Goal: Transaction & Acquisition: Purchase product/service

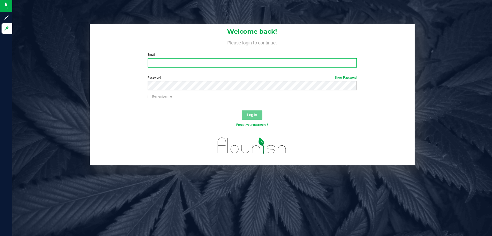
click at [235, 66] on input "Email" at bounding box center [252, 62] width 209 height 9
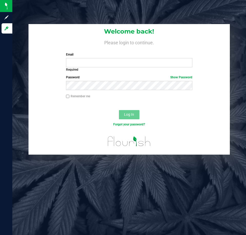
click at [166, 182] on div "Welcome back! Please login to continue. Email Required Please format your email…" at bounding box center [128, 117] width 233 height 235
click at [235, 181] on div "Welcome back! Please login to continue. Email Required Please format your email…" at bounding box center [128, 117] width 233 height 235
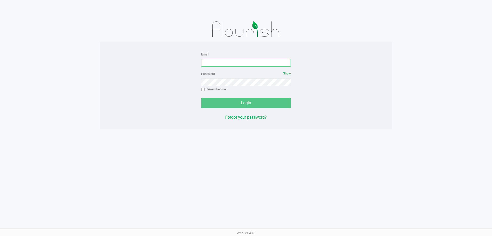
click at [220, 59] on input "Email" at bounding box center [246, 63] width 90 height 8
type input "[PERSON_NAME][EMAIL_ADDRESS][DOMAIN_NAME]"
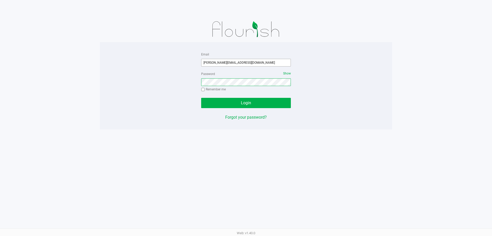
click at [201, 98] on button "Login" at bounding box center [246, 103] width 90 height 10
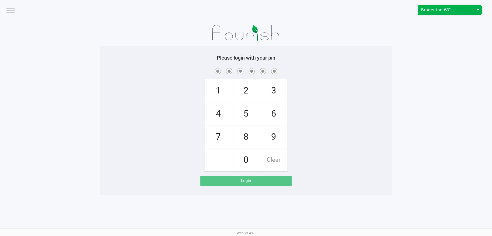
click at [456, 8] on span "Bradenton WC" at bounding box center [446, 10] width 50 height 6
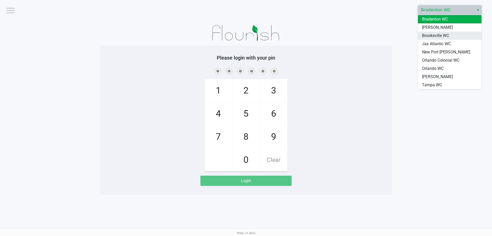
click at [446, 36] on span "Brooksville WC" at bounding box center [435, 36] width 27 height 6
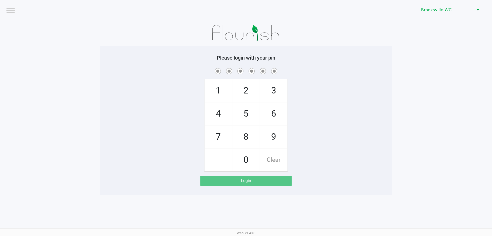
click at [435, 55] on app-pos-login-wrapper "Logout Brooksville WC Please login with your pin 1 4 7 2 5 8 0 3 6 9 Clear Login" at bounding box center [246, 97] width 492 height 195
checkbox input "true"
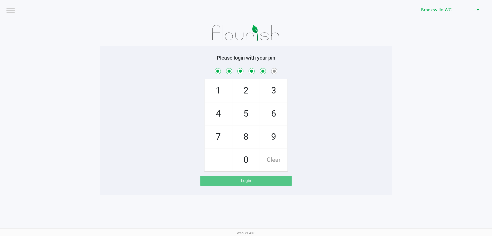
checkbox input "true"
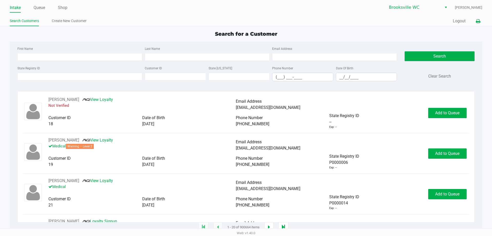
click at [477, 23] on icon at bounding box center [478, 21] width 4 height 4
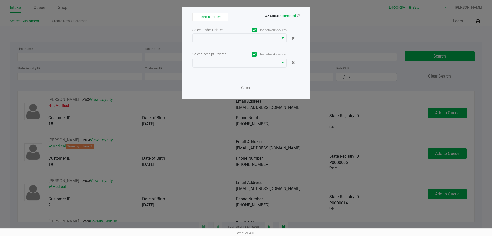
click at [227, 44] on div "Select Label Printer Use network devices Select Receipt Printer Use network dev…" at bounding box center [246, 59] width 107 height 67
click at [227, 41] on span at bounding box center [236, 38] width 86 height 9
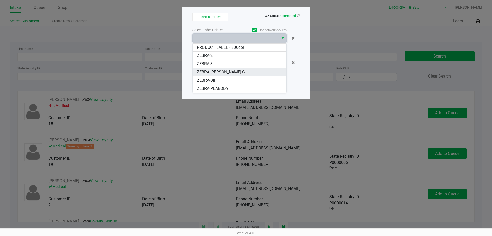
click at [216, 73] on span "ZEBRA-[PERSON_NAME]-G" at bounding box center [221, 72] width 48 height 6
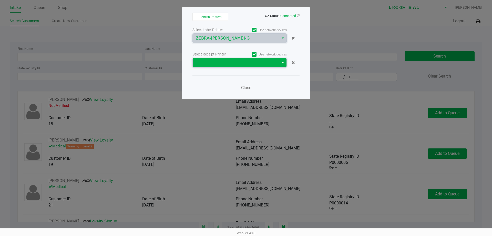
click at [221, 67] on span at bounding box center [236, 62] width 86 height 9
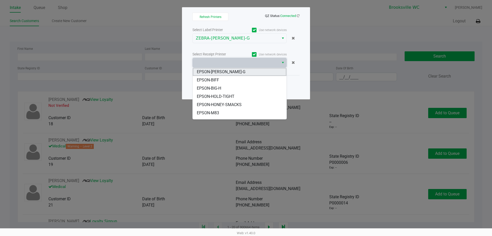
click at [228, 75] on li "EPSON-[PERSON_NAME]-G" at bounding box center [240, 72] width 94 height 8
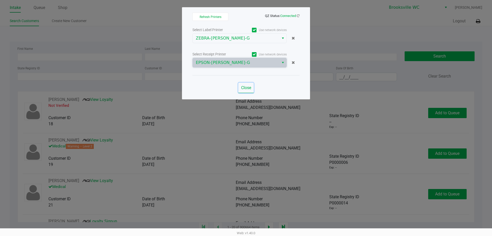
click at [246, 88] on span "Close" at bounding box center [246, 87] width 10 height 5
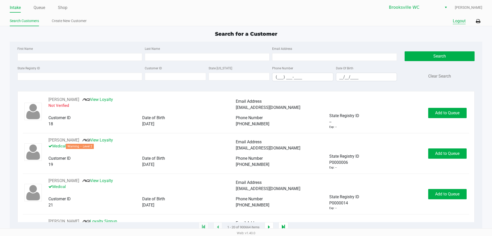
click at [463, 22] on button "Logout" at bounding box center [459, 21] width 13 height 6
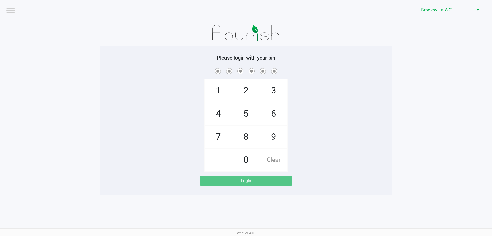
click at [146, 113] on div "1 4 7 2 5 8 0 3 6 9 Clear" at bounding box center [246, 119] width 292 height 104
checkbox input "true"
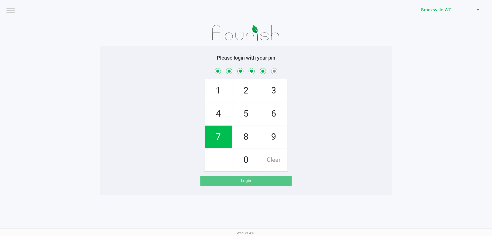
checkbox input "true"
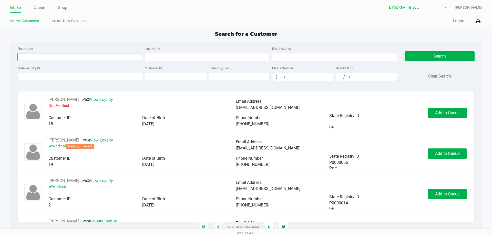
click at [93, 60] on input "First Name" at bounding box center [79, 57] width 125 height 8
type input "[PERSON_NAME]"
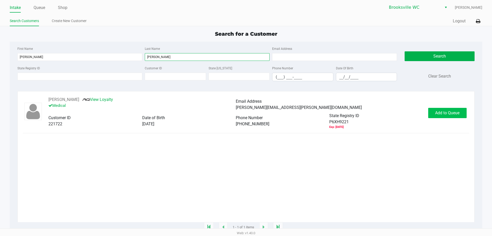
type input "[PERSON_NAME]"
click at [434, 116] on button "Add to Queue" at bounding box center [447, 113] width 38 height 10
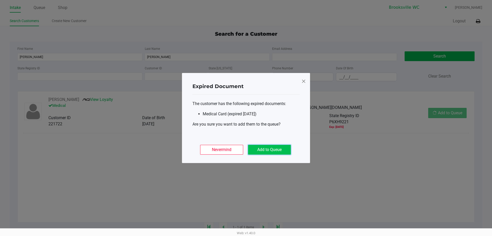
click at [286, 147] on button "Add to Queue" at bounding box center [269, 150] width 43 height 10
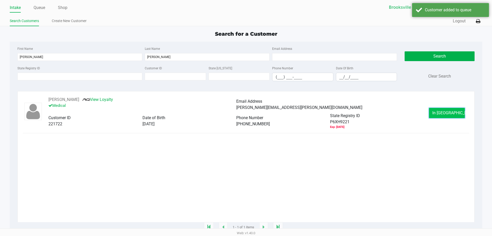
click at [457, 116] on button "In [GEOGRAPHIC_DATA]" at bounding box center [447, 113] width 36 height 10
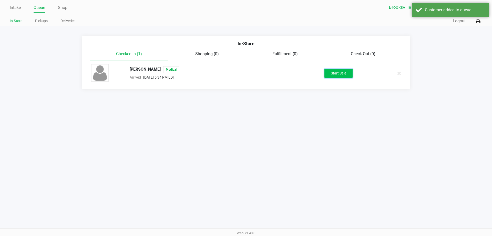
click at [337, 74] on button "Start Sale" at bounding box center [339, 73] width 28 height 9
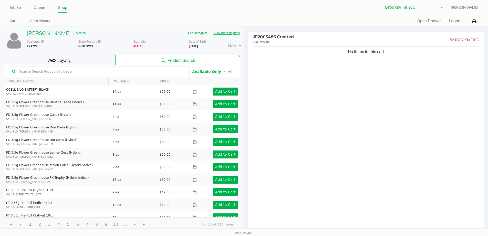
click at [230, 33] on button "View State Registry" at bounding box center [225, 33] width 30 height 8
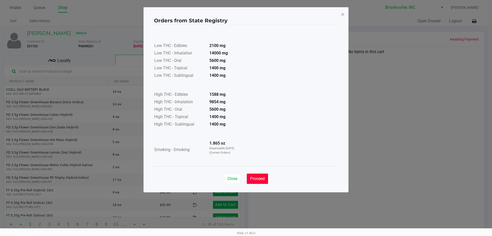
click at [259, 182] on button "Proceed" at bounding box center [257, 178] width 21 height 10
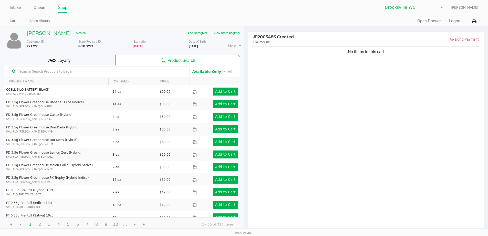
click at [102, 73] on input "text" at bounding box center [102, 71] width 170 height 8
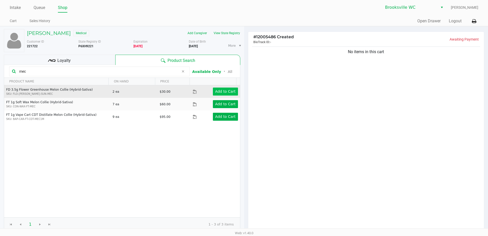
type input "mec"
click at [216, 89] on button "Add to Cart" at bounding box center [225, 91] width 25 height 8
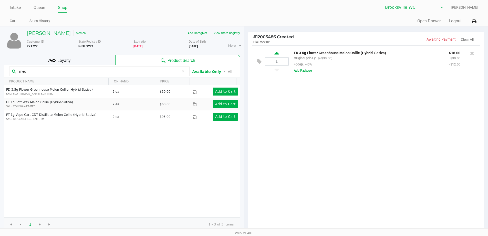
click at [278, 53] on icon at bounding box center [277, 54] width 5 height 6
type input "2"
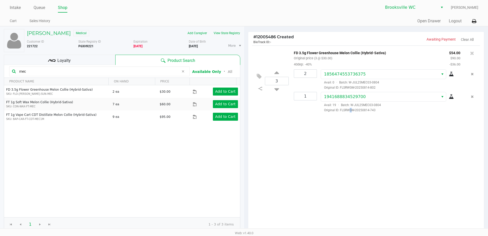
click at [349, 129] on div "3 FD 3.5g Flower Greenhouse Melon Collie (Hybrid-Sativa) Original price (3 @ $3…" at bounding box center [366, 138] width 236 height 186
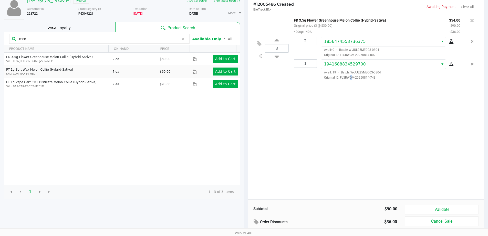
scroll to position [51, 0]
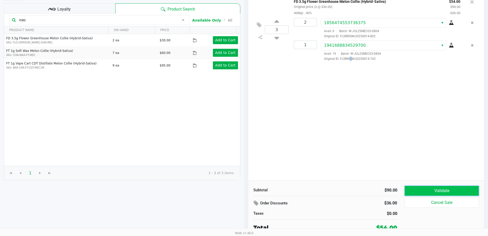
click at [424, 193] on button "Validate" at bounding box center [442, 191] width 74 height 10
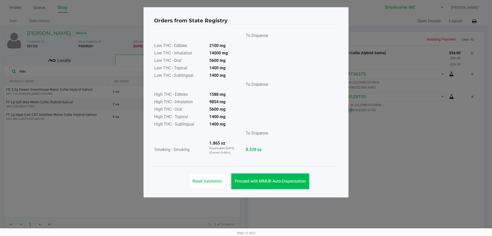
click at [296, 174] on button "Proceed with MMUR Auto-Dispensation" at bounding box center [270, 180] width 78 height 15
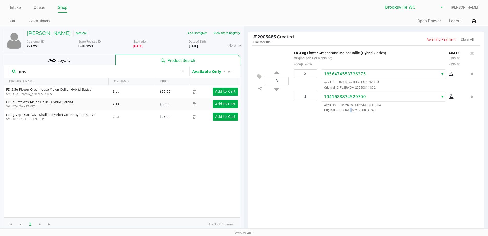
click at [300, 176] on button "Proceed with MMUR Auto-Dispensation" at bounding box center [269, 167] width 78 height 15
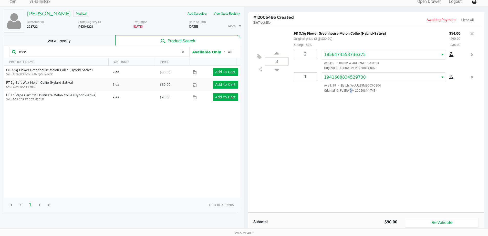
scroll to position [51, 0]
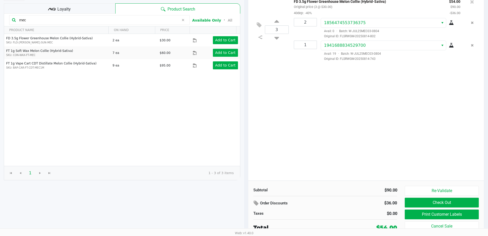
click at [411, 209] on div "Re-Validate Check Out Print Customer Labels Cancel Sale" at bounding box center [444, 209] width 78 height 46
click at [419, 211] on button "Print Customer Labels" at bounding box center [442, 214] width 74 height 10
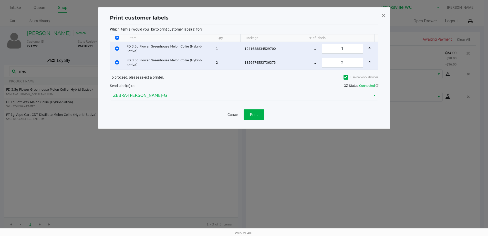
scroll to position [0, 0]
click at [269, 117] on div "Cancel Print" at bounding box center [246, 114] width 269 height 15
click at [265, 116] on button "Print" at bounding box center [256, 114] width 21 height 10
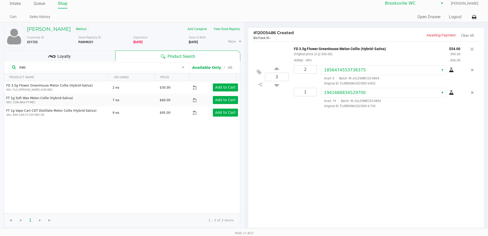
scroll to position [53, 0]
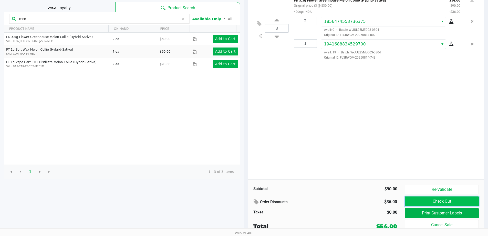
click at [434, 201] on button "Check Out" at bounding box center [442, 201] width 74 height 10
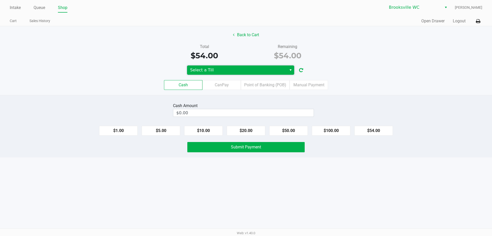
click at [206, 74] on span "Select a Till" at bounding box center [237, 69] width 100 height 9
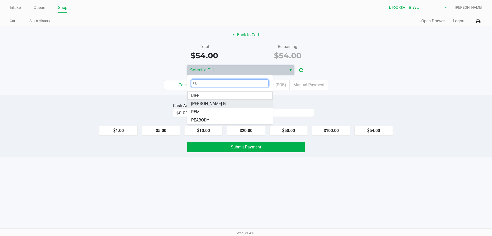
click at [206, 102] on span "[PERSON_NAME]-G" at bounding box center [208, 103] width 35 height 6
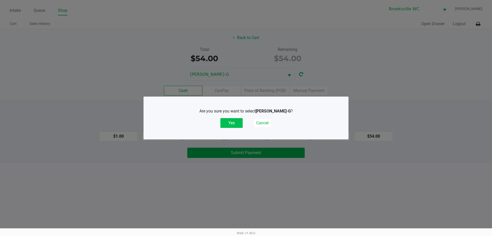
click at [238, 125] on button "Yes" at bounding box center [231, 123] width 22 height 10
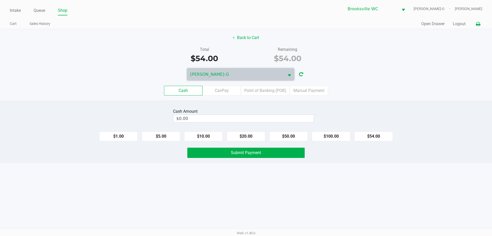
click at [474, 26] on button at bounding box center [478, 23] width 8 height 9
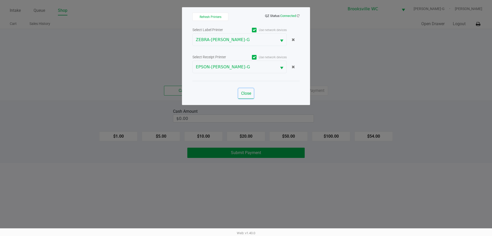
click at [245, 94] on span "Close" at bounding box center [246, 93] width 10 height 5
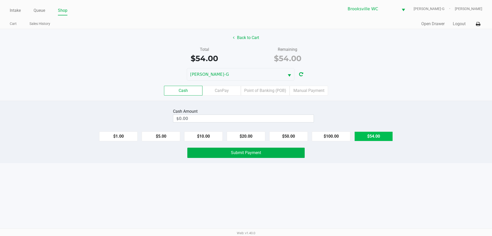
click at [378, 137] on button "$54.00" at bounding box center [373, 136] width 38 height 10
type input "$54.00"
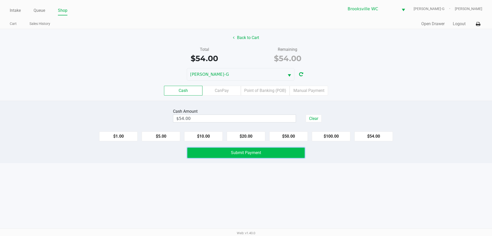
click at [226, 153] on button "Submit Payment" at bounding box center [245, 152] width 117 height 10
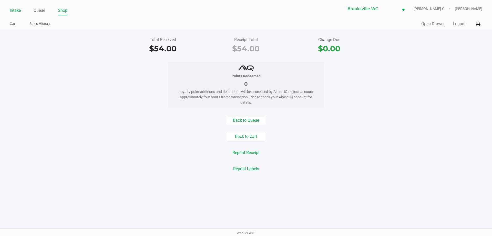
click at [17, 13] on link "Intake" at bounding box center [15, 10] width 11 height 7
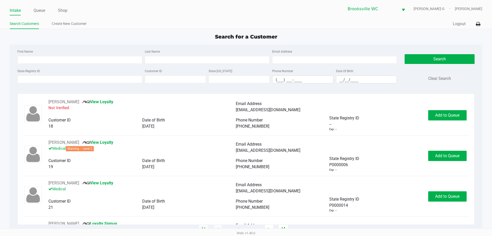
click at [65, 44] on div "Search for a Customer First Name Last Name Email Address State Registry ID Cust…" at bounding box center [246, 131] width 472 height 197
click at [69, 58] on input "First Name" at bounding box center [79, 60] width 125 height 8
type input "will"
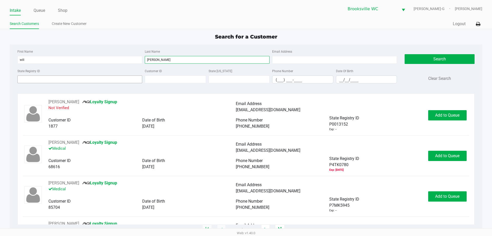
type input "[PERSON_NAME]"
click at [92, 80] on input "State Registry ID" at bounding box center [79, 79] width 125 height 8
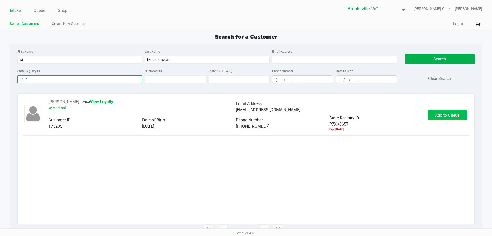
type input "8657"
click at [463, 115] on button "Add to Queue" at bounding box center [447, 115] width 38 height 10
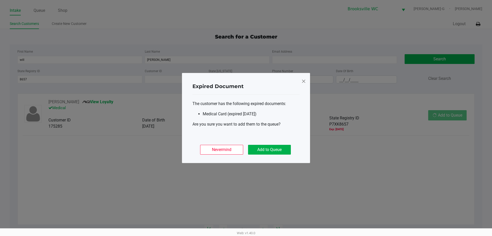
click at [460, 114] on ngb-modal-window "Expired Document The customer has the following expired documents: Medical Card…" at bounding box center [246, 118] width 492 height 236
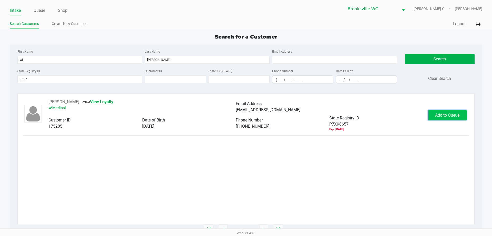
click at [456, 117] on button "Add to Queue" at bounding box center [447, 115] width 38 height 10
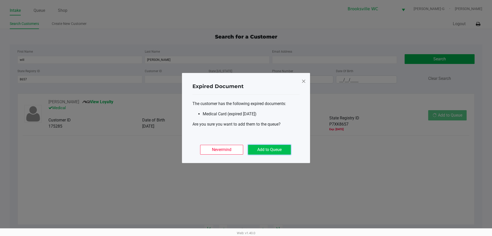
click at [277, 145] on button "Add to Queue" at bounding box center [269, 150] width 43 height 10
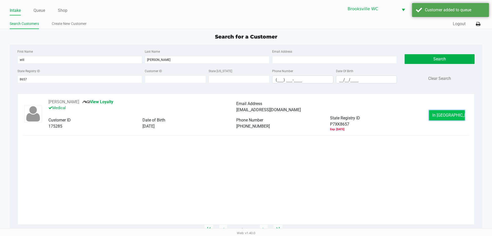
click at [438, 120] on button "In [GEOGRAPHIC_DATA]" at bounding box center [447, 115] width 36 height 10
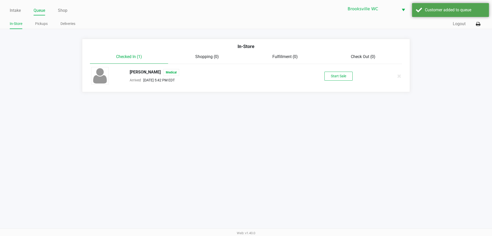
click at [358, 75] on div "Start Sale" at bounding box center [338, 76] width 79 height 9
click at [345, 76] on button "Start Sale" at bounding box center [339, 76] width 28 height 9
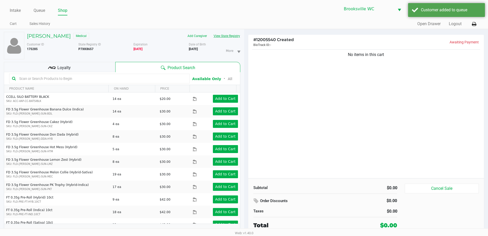
click at [224, 33] on button "View State Registry" at bounding box center [225, 36] width 30 height 8
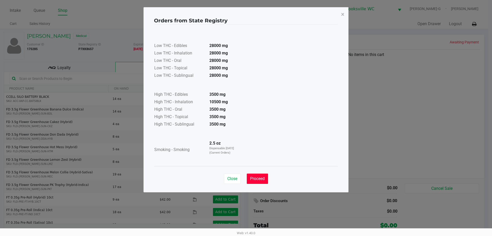
click at [253, 174] on button "Proceed" at bounding box center [257, 178] width 21 height 10
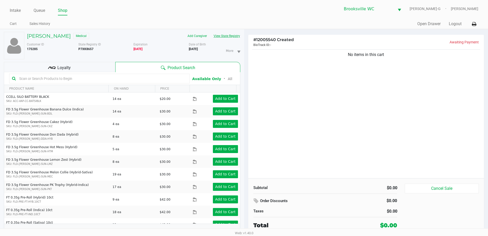
click at [221, 35] on button "View State Registry" at bounding box center [225, 36] width 30 height 8
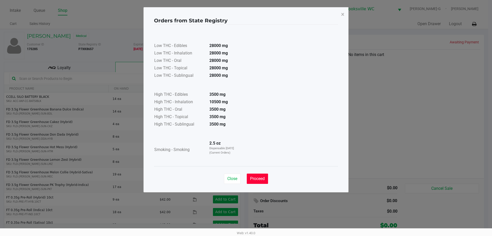
click at [268, 177] on button "Proceed" at bounding box center [257, 178] width 21 height 10
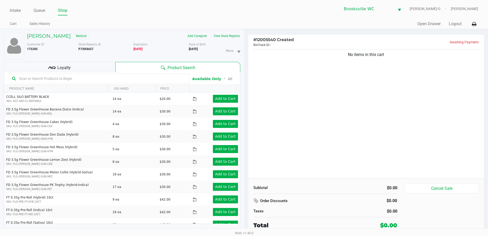
click at [131, 81] on input "text" at bounding box center [102, 79] width 170 height 8
click at [126, 80] on input "text" at bounding box center [102, 79] width 170 height 8
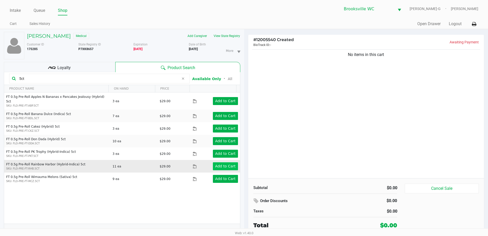
type input "5ct"
click at [221, 164] on app-button-loader "Add to Cart" at bounding box center [225, 166] width 21 height 4
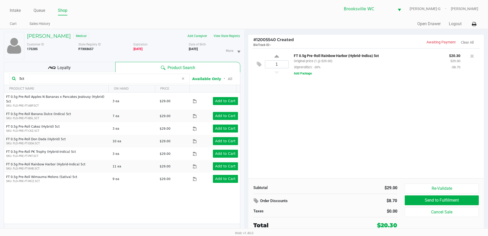
click at [104, 78] on input "5ct" at bounding box center [98, 79] width 162 height 8
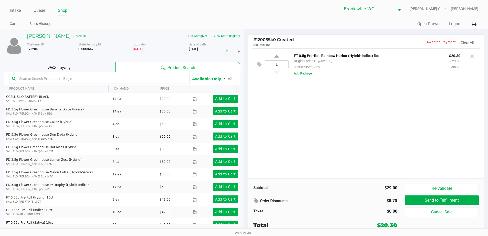
click at [104, 78] on input "text" at bounding box center [102, 79] width 170 height 8
click at [52, 78] on input "text" at bounding box center [102, 79] width 170 height 8
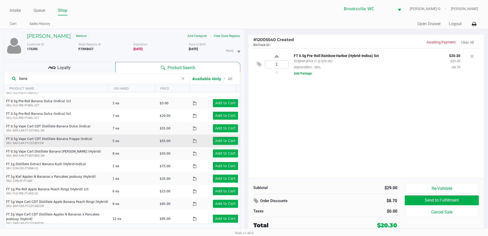
scroll to position [51, 0]
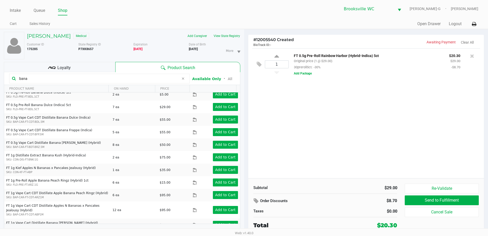
click at [60, 83] on div "bana" at bounding box center [99, 79] width 180 height 10
click at [58, 78] on input "bana" at bounding box center [98, 79] width 162 height 8
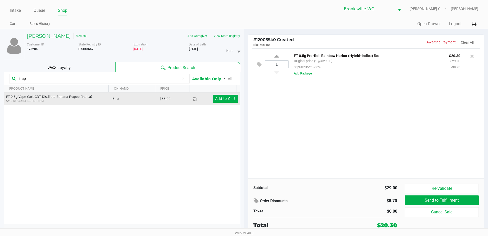
scroll to position [0, 0]
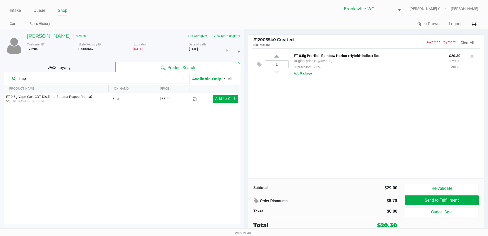
type input "frap"
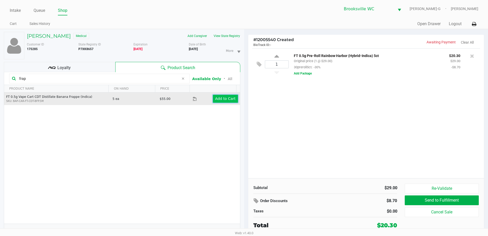
click at [229, 100] on app-button-loader "Add to Cart" at bounding box center [225, 98] width 21 height 4
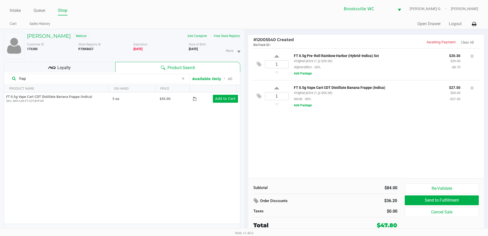
click at [101, 78] on input "frap" at bounding box center [98, 79] width 162 height 8
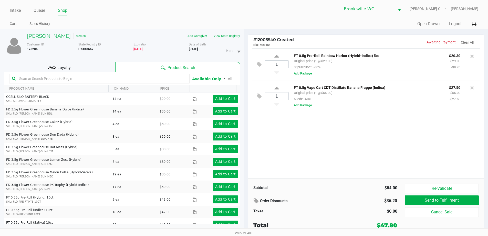
click at [289, 128] on div "1 FT 0.5g Pre-Roll Rainbow Harbor (Hybrid-Indica) 5ct Original price (1 @ $29.0…" at bounding box center [366, 113] width 236 height 130
click at [335, 156] on div "1 FT 0.5g Pre-Roll Rainbow Harbor (Hybrid-Indica) 5ct Original price (1 @ $29.0…" at bounding box center [366, 113] width 236 height 130
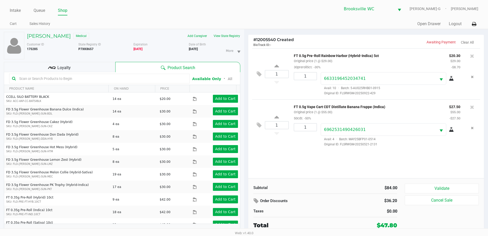
click at [418, 183] on div "Subtotal $84.00 Order Discounts $36.20 Taxes $0.00 Total $47.80 Validate Cancel…" at bounding box center [366, 206] width 236 height 56
click at [418, 186] on button "Validate" at bounding box center [442, 188] width 74 height 10
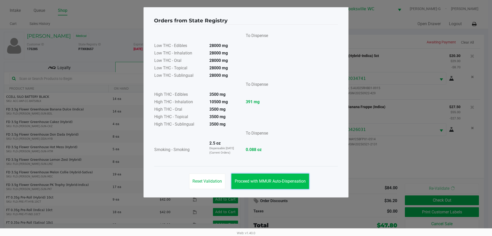
click at [285, 180] on span "Proceed with MMUR Auto-Dispensation" at bounding box center [270, 180] width 71 height 5
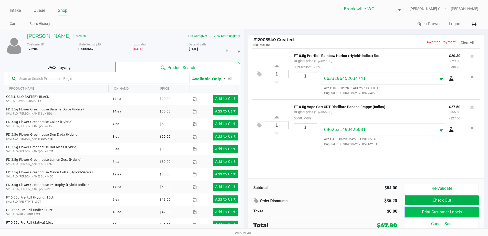
click at [428, 213] on button "Print Customer Labels" at bounding box center [442, 212] width 74 height 10
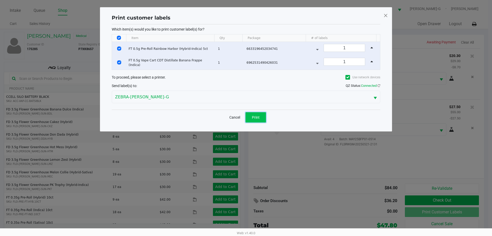
click at [257, 118] on span "Print" at bounding box center [256, 117] width 8 height 4
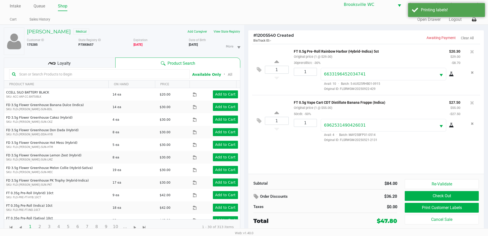
scroll to position [5, 0]
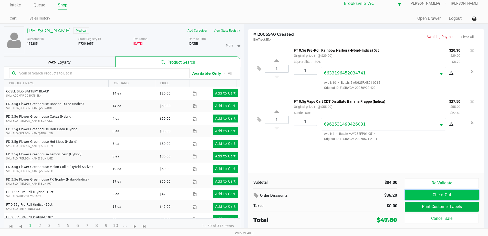
click at [420, 194] on button "Check Out" at bounding box center [442, 195] width 74 height 10
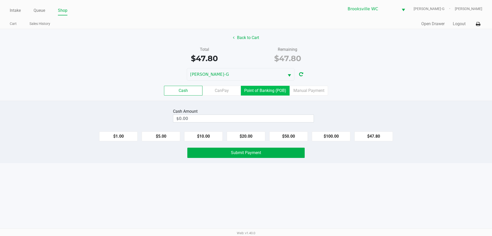
click at [276, 93] on label "Point of Banking (POB)" at bounding box center [265, 91] width 49 height 10
click at [0, 0] on 7 "Point of Banking (POB)" at bounding box center [0, 0] width 0 height 0
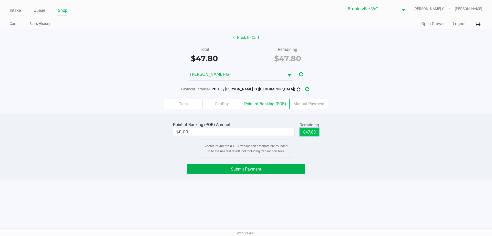
click at [311, 133] on button "$47.80" at bounding box center [309, 132] width 19 height 8
type input "$47.80"
click at [262, 169] on button "Submit Payment" at bounding box center [245, 169] width 117 height 10
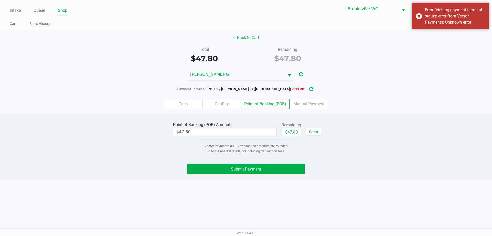
click at [289, 91] on div "POS-5 / [PERSON_NAME]-G ([GEOGRAPHIC_DATA]) offline" at bounding box center [260, 88] width 109 height 9
click at [309, 89] on icon "button" at bounding box center [311, 89] width 5 height 5
click at [448, 19] on div "Error fetching payment terminal status: error from Vector Payments: Unknown err…" at bounding box center [455, 16] width 60 height 18
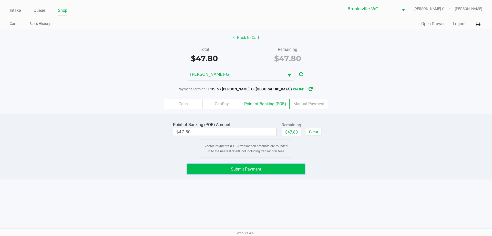
click at [262, 167] on button "Submit Payment" at bounding box center [245, 169] width 117 height 10
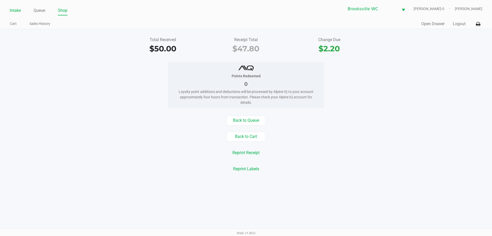
click at [13, 13] on link "Intake" at bounding box center [15, 10] width 11 height 7
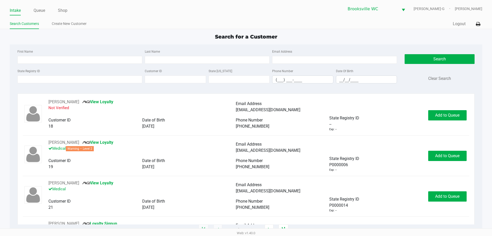
type input "[PERSON_NAME]"
type input "[DATE]"
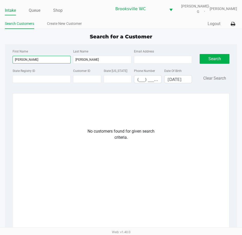
click at [14, 60] on input "[PERSON_NAME]" at bounding box center [42, 60] width 58 height 8
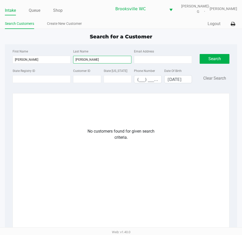
click at [102, 61] on input "[PERSON_NAME]" at bounding box center [102, 60] width 58 height 8
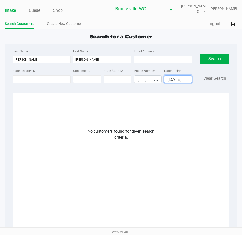
click at [174, 80] on input "[DATE]" at bounding box center [177, 80] width 27 height 8
click at [69, 28] on li "Create New Customer" at bounding box center [64, 24] width 35 height 9
click at [69, 26] on link "Create New Customer" at bounding box center [64, 24] width 35 height 6
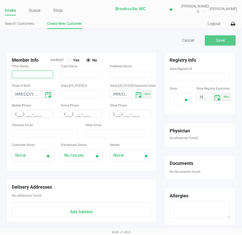
click at [32, 74] on input "text" at bounding box center [32, 75] width 41 height 8
paste input "[PERSON_NAME]"
type input "[PERSON_NAME]"
click at [73, 73] on input "text" at bounding box center [81, 75] width 41 height 8
paste input "[PERSON_NAME]"
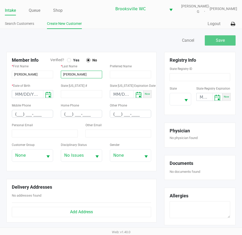
type input "[PERSON_NAME]"
click at [73, 58] on span "Yes" at bounding box center [75, 60] width 8 height 5
drag, startPoint x: 182, startPoint y: 83, endPoint x: 182, endPoint y: 80, distance: 3.3
click at [182, 83] on form "Registry Info State Registry ID State State Registry Expiration Now" at bounding box center [199, 83] width 60 height 52
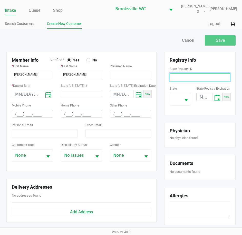
paste input "P8XM8613"
click at [181, 78] on input "P8XM8613" at bounding box center [199, 77] width 60 height 8
type input "P8XM8613"
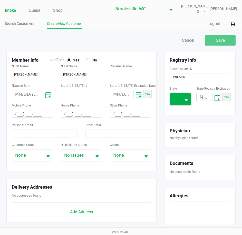
click at [174, 100] on span at bounding box center [175, 99] width 5 height 6
click at [174, 100] on span "FL" at bounding box center [175, 99] width 5 height 6
click at [23, 94] on input "month/day/year" at bounding box center [27, 94] width 31 height 8
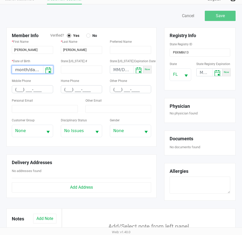
scroll to position [51, 0]
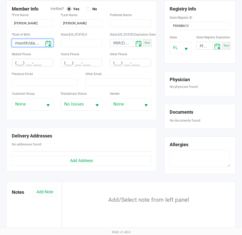
click at [19, 44] on input "month/day/year" at bounding box center [27, 43] width 31 height 8
type input "[DATE]"
click at [17, 63] on input "(___) ___-____" at bounding box center [32, 63] width 41 height 8
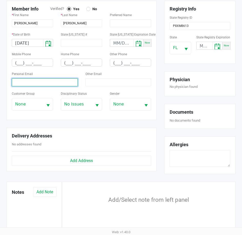
click at [60, 85] on input at bounding box center [45, 82] width 66 height 8
paste input "[PERSON_NAME][EMAIL_ADDRESS][DOMAIN_NAME]"
type input "[PERSON_NAME][EMAIL_ADDRESS][DOMAIN_NAME]"
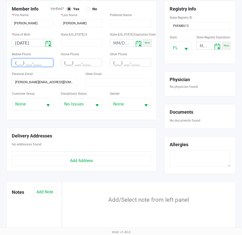
click at [16, 64] on input "(___) ___-____" at bounding box center [32, 63] width 41 height 8
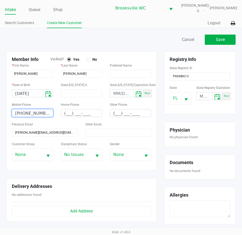
scroll to position [0, 0]
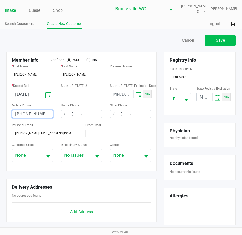
type input "[PHONE_NUMBER]"
click at [216, 40] on span "Save" at bounding box center [220, 40] width 9 height 5
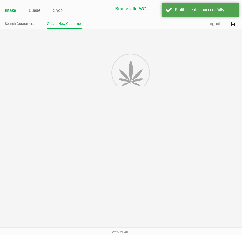
type input "---"
type input "( __) ___-____"
type input "---"
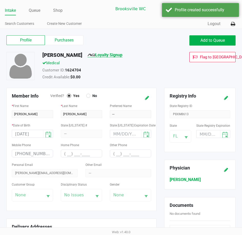
click at [100, 54] on link "Loyalty Signup" at bounding box center [104, 55] width 35 height 5
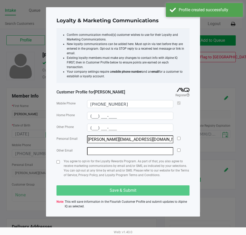
click at [178, 136] on div "Personal Email [PERSON_NAME][EMAIL_ADDRESS][DOMAIN_NAME]" at bounding box center [122, 140] width 133 height 8
click at [178, 137] on input "checkbox" at bounding box center [178, 138] width 3 height 3
checkbox input "true"
click at [58, 160] on input "checkbox" at bounding box center [57, 161] width 3 height 3
checkbox input "true"
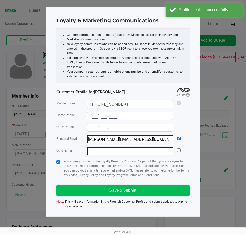
click at [107, 186] on button "Save & Submit" at bounding box center [122, 191] width 133 height 10
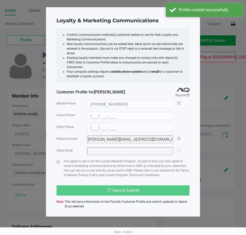
type input "(___) ___-____"
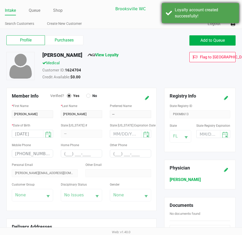
click at [176, 16] on div "Loyalty account created successfully!" at bounding box center [205, 13] width 60 height 12
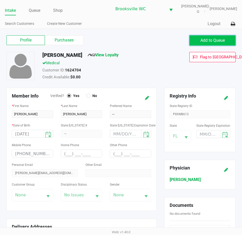
click at [204, 39] on span "Add to Queue" at bounding box center [212, 40] width 24 height 5
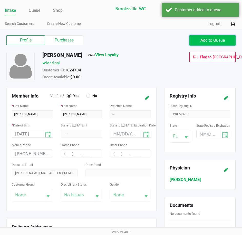
click at [195, 39] on button "Add to Queue" at bounding box center [212, 40] width 46 height 10
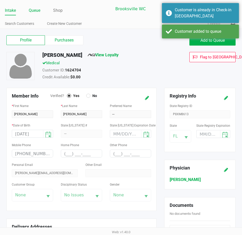
click at [32, 11] on link "Queue" at bounding box center [35, 10] width 12 height 7
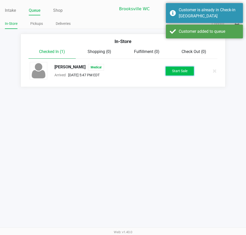
click at [172, 74] on button "Start Sale" at bounding box center [179, 71] width 28 height 9
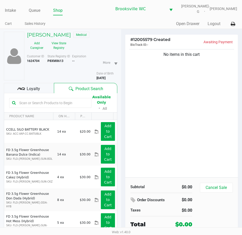
click at [45, 103] on input "text" at bounding box center [52, 103] width 71 height 8
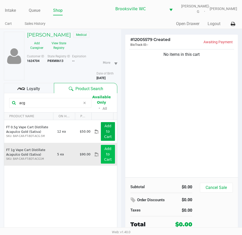
type input "acg"
click at [107, 163] on button "Add to Cart" at bounding box center [108, 154] width 14 height 19
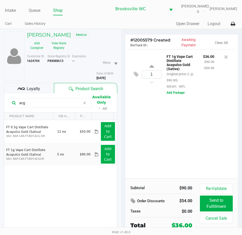
click at [35, 103] on input "acg" at bounding box center [49, 103] width 64 height 8
click at [42, 103] on input "mango" at bounding box center [49, 103] width 64 height 8
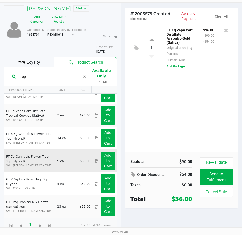
scroll to position [27, 0]
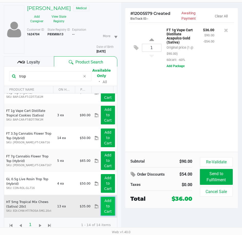
click at [104, 201] on app-button-loader "Add to Cart" at bounding box center [108, 206] width 8 height 15
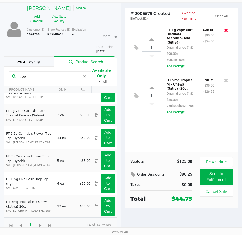
click at [226, 30] on icon at bounding box center [226, 30] width 4 height 5
click at [44, 75] on div at bounding box center [121, 109] width 242 height 163
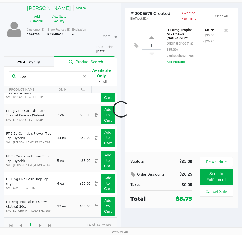
click at [44, 75] on input "trop" at bounding box center [49, 77] width 64 height 8
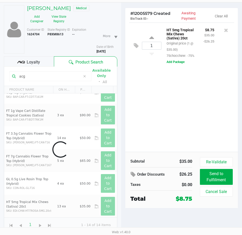
scroll to position [0, 0]
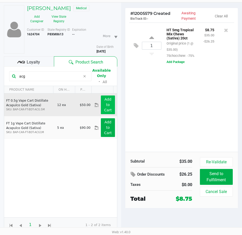
type input "acg"
click at [109, 108] on button "Add to Cart" at bounding box center [108, 105] width 14 height 19
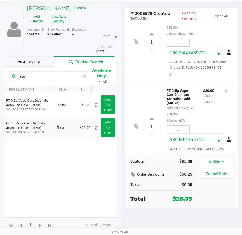
scroll to position [53, 0]
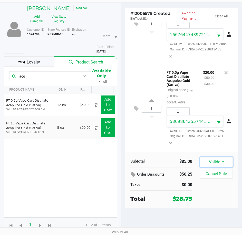
click at [218, 161] on button "Validate" at bounding box center [216, 162] width 33 height 10
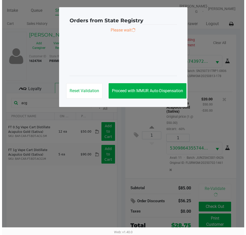
scroll to position [59, 0]
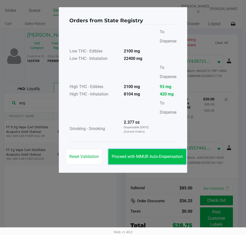
click at [169, 158] on span "Proceed with MMUR Auto-Dispensation" at bounding box center [147, 156] width 71 height 5
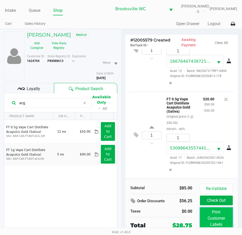
click at [214, 214] on button "Print Customer Labels" at bounding box center [216, 219] width 33 height 22
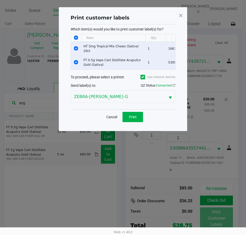
click at [135, 125] on div "Cancel Print" at bounding box center [122, 116] width 105 height 15
click at [135, 122] on button "Print" at bounding box center [132, 117] width 21 height 10
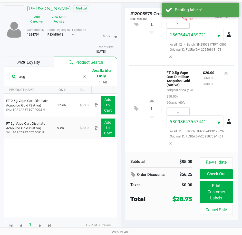
scroll to position [27, 0]
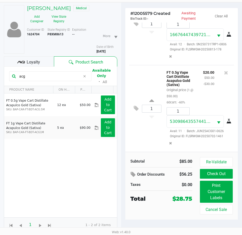
click at [210, 168] on div "Re-Validate Check Out Print Customer Labels Cancel Sale" at bounding box center [218, 185] width 37 height 57
click at [211, 171] on button "Check Out" at bounding box center [216, 174] width 33 height 10
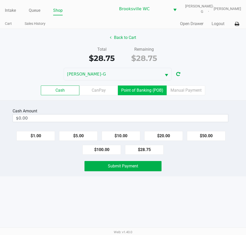
click at [139, 89] on label "Point of Banking (POB)" at bounding box center [142, 91] width 49 height 10
click at [0, 0] on 7 "Point of Banking (POB)" at bounding box center [0, 0] width 0 height 0
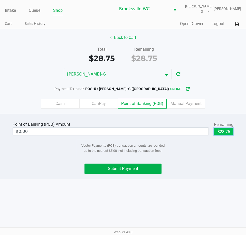
click at [225, 132] on button "$28.75" at bounding box center [223, 132] width 19 height 8
type input "$28.75"
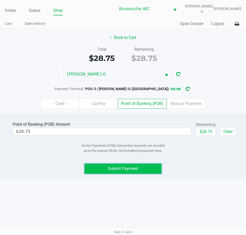
click at [135, 170] on span "Submit Payment" at bounding box center [123, 168] width 30 height 5
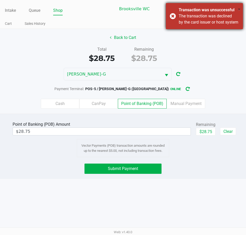
click at [237, 10] on span "×" at bounding box center [238, 9] width 3 height 6
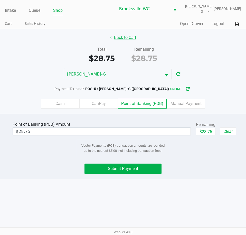
click at [133, 40] on button "Back to Cart" at bounding box center [122, 38] width 33 height 10
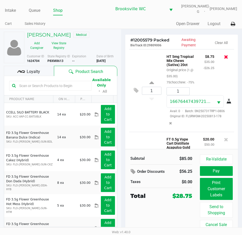
click at [224, 56] on icon at bounding box center [226, 56] width 4 height 5
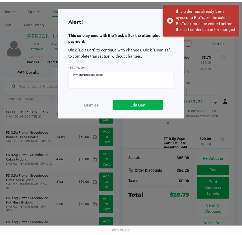
scroll to position [82, 0]
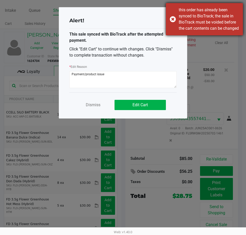
click at [179, 32] on div "this order has already been synced to BioTrack; the sale in BioTrack must be vo…" at bounding box center [208, 19] width 60 height 25
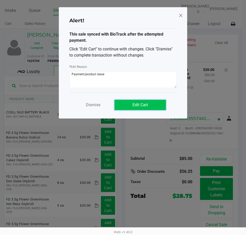
click at [131, 102] on button "Edit Cart" at bounding box center [139, 105] width 51 height 10
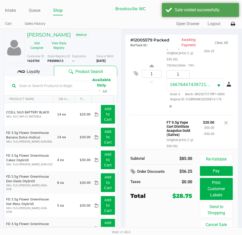
scroll to position [5, 0]
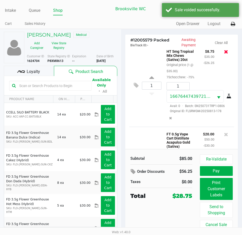
click at [224, 50] on icon at bounding box center [226, 51] width 4 height 5
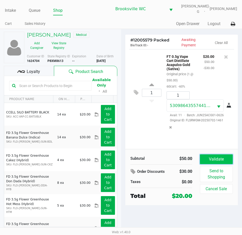
click at [217, 161] on button "Validate" at bounding box center [216, 160] width 33 height 10
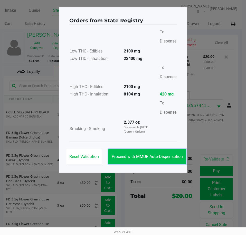
click at [169, 159] on span "Proceed with MMUR Auto-Dispensation" at bounding box center [147, 156] width 71 height 5
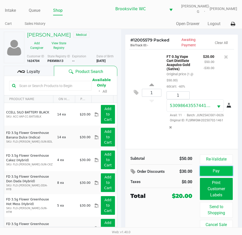
click at [211, 168] on button "Pay" at bounding box center [216, 171] width 33 height 10
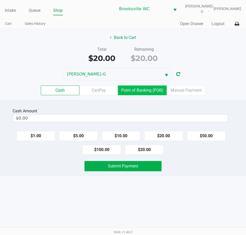
click at [156, 94] on label "Point of Banking (POB)" at bounding box center [142, 91] width 49 height 10
click at [0, 0] on 7 "Point of Banking (POB)" at bounding box center [0, 0] width 0 height 0
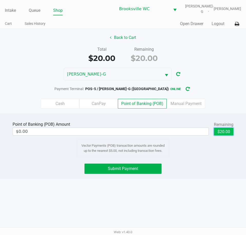
click at [226, 134] on button "$20.00" at bounding box center [223, 132] width 19 height 8
type input "$20.00"
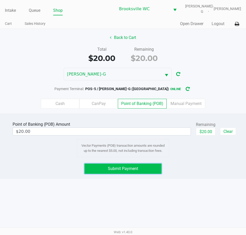
click at [144, 168] on button "Submit Payment" at bounding box center [122, 169] width 77 height 10
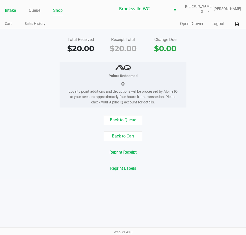
click at [12, 13] on link "Intake" at bounding box center [10, 10] width 11 height 7
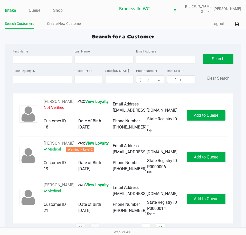
click at [39, 38] on div "Search for a Customer" at bounding box center [123, 37] width 244 height 8
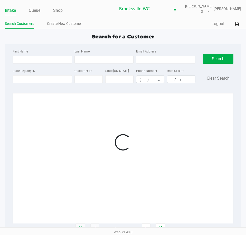
type input "[PERSON_NAME]"
type input "[DATE]"
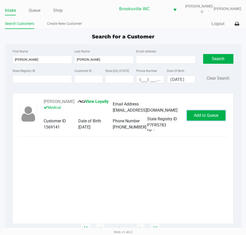
click at [214, 113] on span "Add to Queue" at bounding box center [206, 115] width 24 height 5
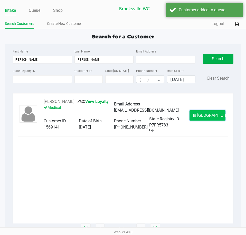
click at [207, 119] on button "In [GEOGRAPHIC_DATA]" at bounding box center [207, 115] width 36 height 10
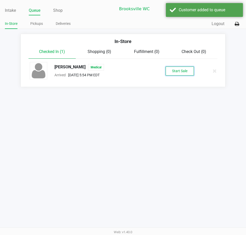
click at [191, 72] on button "Start Sale" at bounding box center [179, 71] width 28 height 9
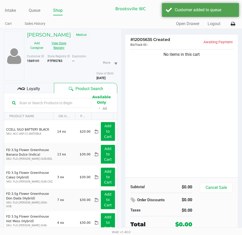
click at [62, 44] on button "View State Registry" at bounding box center [58, 45] width 22 height 13
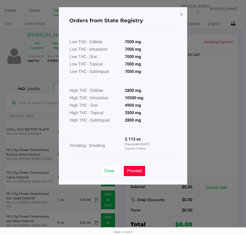
click at [132, 167] on button "Proceed" at bounding box center [134, 171] width 21 height 10
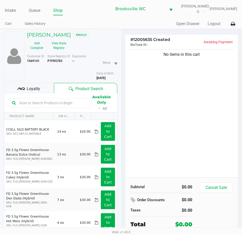
click at [34, 101] on input "text" at bounding box center [52, 103] width 71 height 8
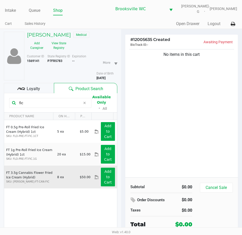
type input "fic"
click at [112, 173] on div "Add to Cart" at bounding box center [108, 177] width 22 height 19
click at [108, 172] on button "Add to Cart" at bounding box center [108, 177] width 14 height 19
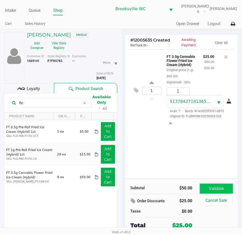
click at [203, 187] on button "Validate" at bounding box center [216, 189] width 33 height 10
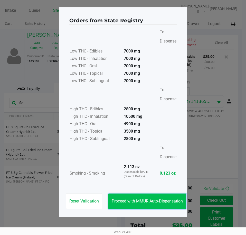
click at [162, 201] on span "Proceed with MMUR Auto-Dispensation" at bounding box center [147, 201] width 71 height 5
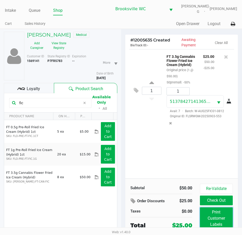
click at [211, 216] on button "Print Customer Labels" at bounding box center [216, 219] width 33 height 22
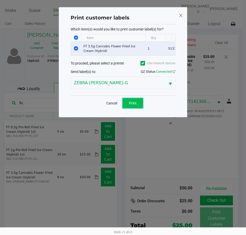
click at [140, 108] on button "Print" at bounding box center [132, 103] width 21 height 10
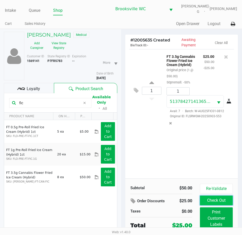
click at [214, 197] on button "Check Out" at bounding box center [216, 201] width 33 height 10
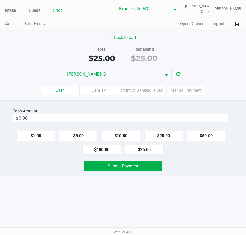
click at [148, 98] on div "Cash CanPay Point of Banking (POB) Manual Payment" at bounding box center [122, 90] width 253 height 20
click at [153, 92] on label "Point of Banking (POB)" at bounding box center [142, 91] width 49 height 10
click at [0, 0] on 7 "Point of Banking (POB)" at bounding box center [0, 0] width 0 height 0
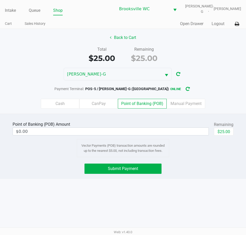
click at [214, 127] on div "Remaining" at bounding box center [223, 125] width 19 height 6
click at [223, 131] on button "$25.00" at bounding box center [223, 132] width 19 height 8
type input "$25.00"
click at [143, 160] on div "Point of Banking (POB) Amount $25.00 Remaining $25.00 Clear Vector Payments (PO…" at bounding box center [123, 146] width 246 height 65
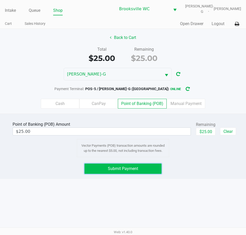
click at [141, 169] on button "Submit Payment" at bounding box center [122, 169] width 77 height 10
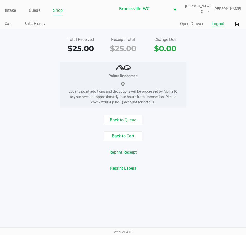
click at [214, 24] on button "Logout" at bounding box center [217, 24] width 13 height 6
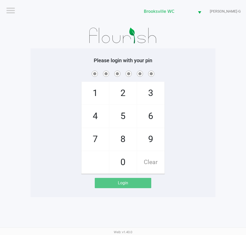
click at [28, 93] on app-pos-login-wrapper "Logout Brooksville WC [PERSON_NAME]-G Please login with your pin 1 4 7 2 5 8 0 …" at bounding box center [123, 98] width 246 height 197
checkbox input "true"
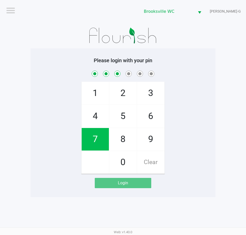
checkbox input "true"
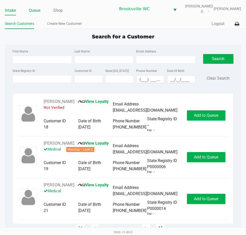
drag, startPoint x: 30, startPoint y: 9, endPoint x: 33, endPoint y: 7, distance: 3.1
click at [30, 8] on link "Queue" at bounding box center [35, 10] width 12 height 7
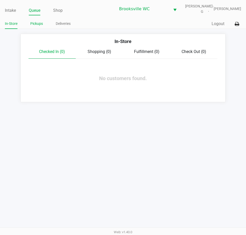
click at [42, 23] on link "Pickups" at bounding box center [36, 24] width 13 height 6
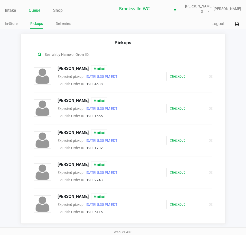
click at [72, 58] on div at bounding box center [123, 54] width 178 height 9
click at [72, 57] on input "text" at bounding box center [120, 55] width 153 height 6
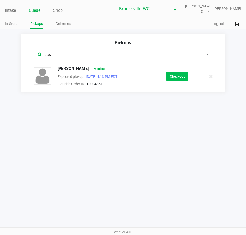
type input "stev"
click at [178, 76] on button "Checkout" at bounding box center [177, 76] width 22 height 9
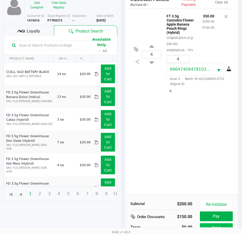
scroll to position [68, 0]
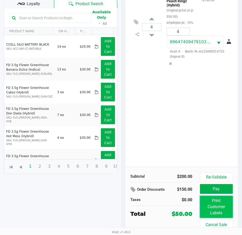
click at [214, 214] on button "Print Customer Labels" at bounding box center [216, 207] width 33 height 22
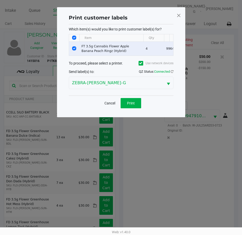
scroll to position [0, 0]
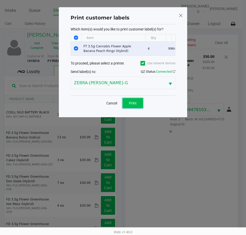
click at [134, 105] on span "Print" at bounding box center [133, 103] width 8 height 4
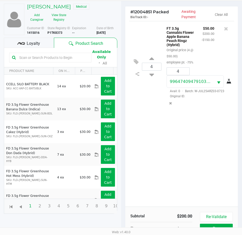
scroll to position [68, 0]
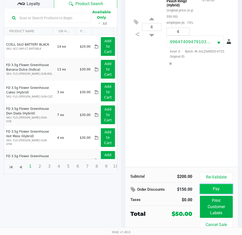
click at [216, 189] on button "Pay" at bounding box center [216, 189] width 33 height 10
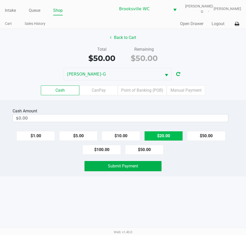
click at [163, 137] on button "$20.00" at bounding box center [163, 136] width 38 height 10
click at [166, 138] on button "$20.00" at bounding box center [163, 136] width 38 height 10
type input "$60.00"
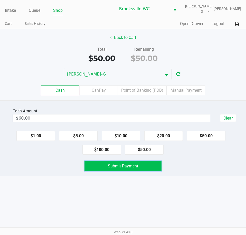
click at [148, 168] on button "Submit Payment" at bounding box center [122, 166] width 77 height 10
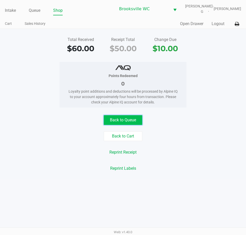
click at [121, 122] on button "Back to Queue" at bounding box center [123, 120] width 38 height 10
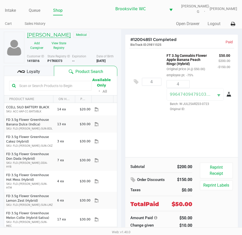
click at [50, 37] on h5 "[PERSON_NAME]" at bounding box center [49, 35] width 44 height 6
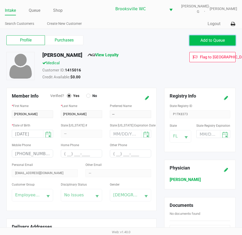
click at [191, 38] on button "Add to Queue" at bounding box center [212, 40] width 46 height 10
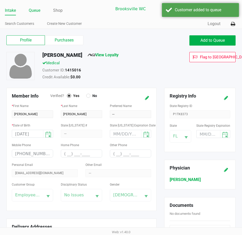
click at [33, 12] on link "Queue" at bounding box center [35, 10] width 12 height 7
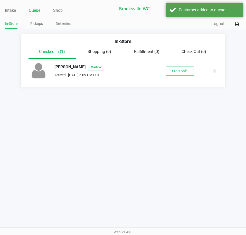
click at [180, 76] on div "[PERSON_NAME] Medical Arrived [DATE] 6:09 PM EDT Start Sale" at bounding box center [123, 71] width 194 height 18
click at [182, 72] on button "Start Sale" at bounding box center [179, 71] width 28 height 9
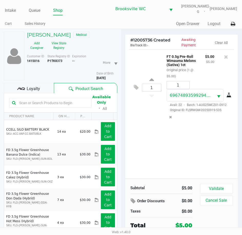
click at [38, 89] on span "Loyalty" at bounding box center [33, 89] width 13 height 6
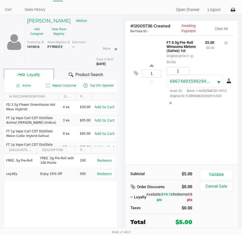
scroll to position [27, 0]
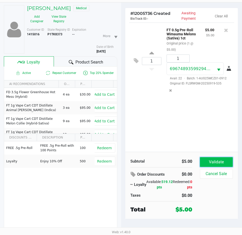
click at [214, 161] on button "Validate" at bounding box center [216, 162] width 33 height 10
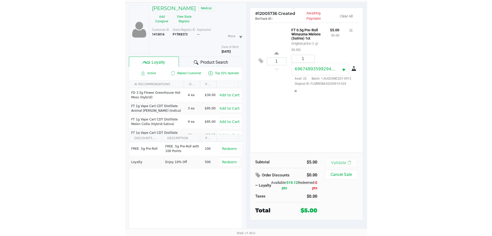
scroll to position [0, 0]
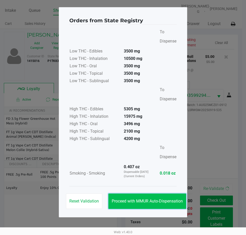
click at [164, 200] on span "Proceed with MMUR Auto-Dispensation" at bounding box center [147, 201] width 71 height 5
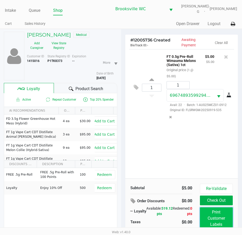
click at [210, 211] on button "Print Customer Labels" at bounding box center [216, 219] width 33 height 22
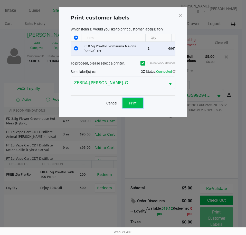
click at [135, 105] on span "Print" at bounding box center [133, 103] width 8 height 4
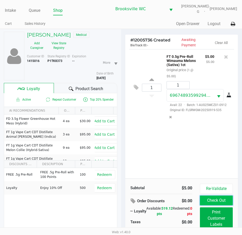
click at [218, 199] on button "Check Out" at bounding box center [216, 201] width 33 height 10
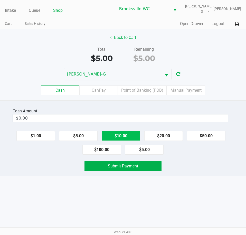
click at [135, 138] on button "$10.00" at bounding box center [121, 136] width 38 height 10
type input "$10.00"
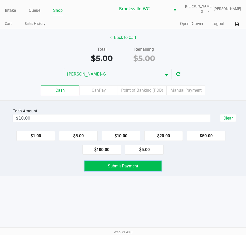
click at [123, 167] on span "Submit Payment" at bounding box center [123, 166] width 30 height 5
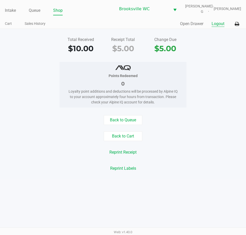
click at [221, 23] on button "Logout" at bounding box center [217, 24] width 13 height 6
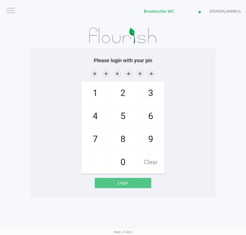
drag, startPoint x: 197, startPoint y: 75, endPoint x: 216, endPoint y: 39, distance: 40.8
click at [197, 71] on span at bounding box center [122, 74] width 177 height 8
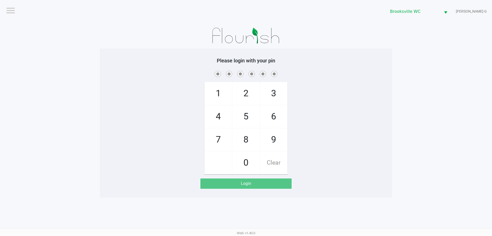
click at [145, 85] on div "1 4 7 2 5 8 0 3 6 9 Clear" at bounding box center [246, 122] width 292 height 104
checkbox input "true"
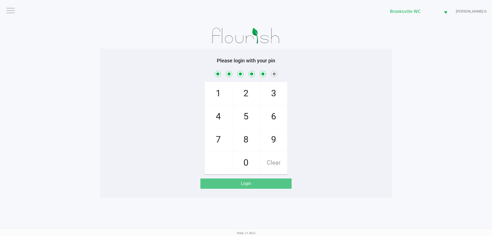
checkbox input "true"
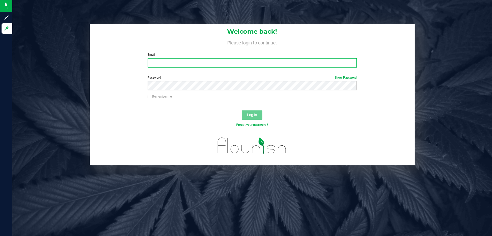
click at [183, 64] on input "Email" at bounding box center [252, 62] width 209 height 9
type input "[EMAIL_ADDRESS][DOMAIN_NAME]"
click at [242, 110] on button "Log In" at bounding box center [252, 114] width 21 height 9
